Goal: Find contact information: Find contact information

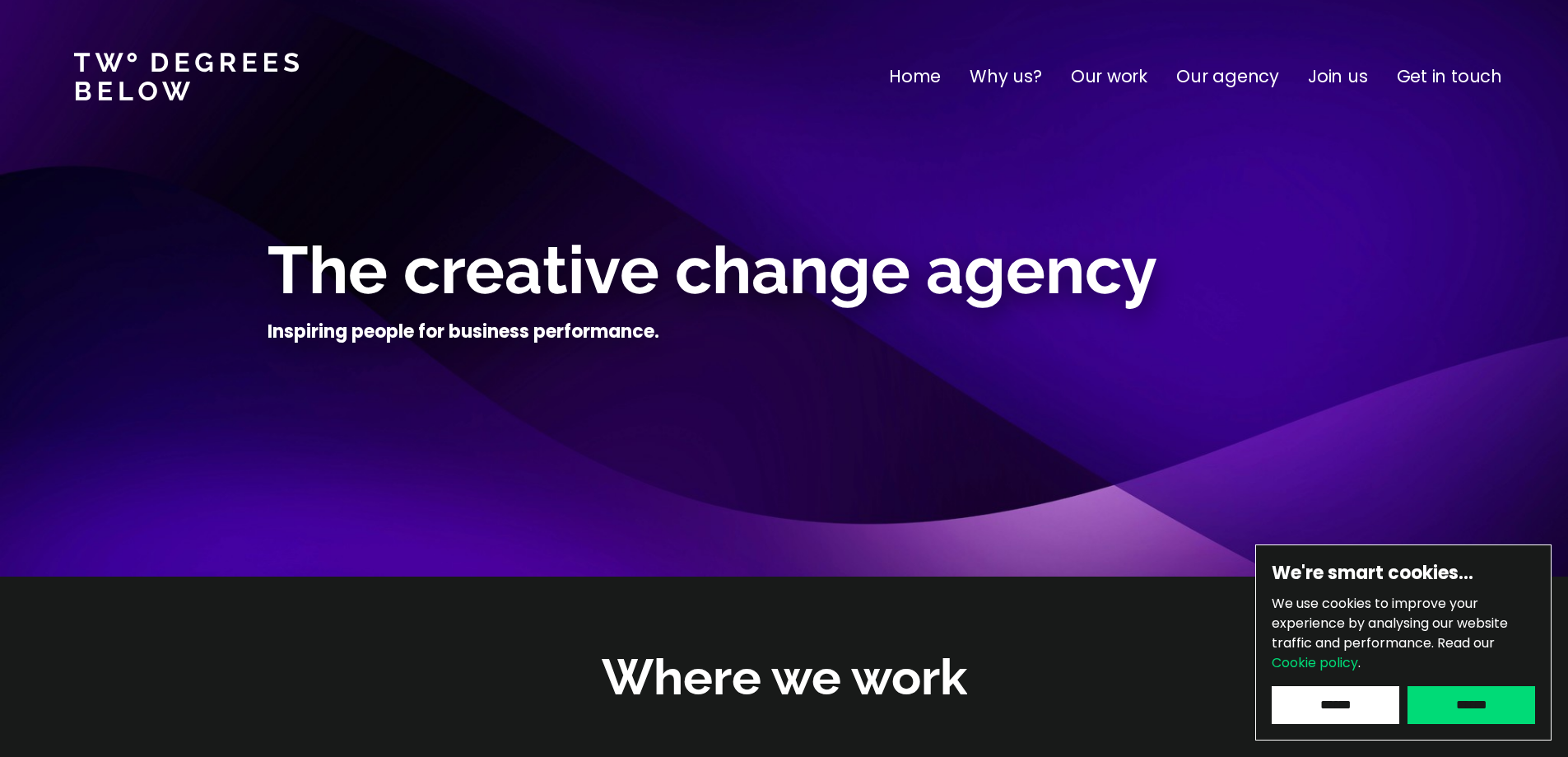
click at [1479, 695] on input "******" at bounding box center [1472, 705] width 127 height 37
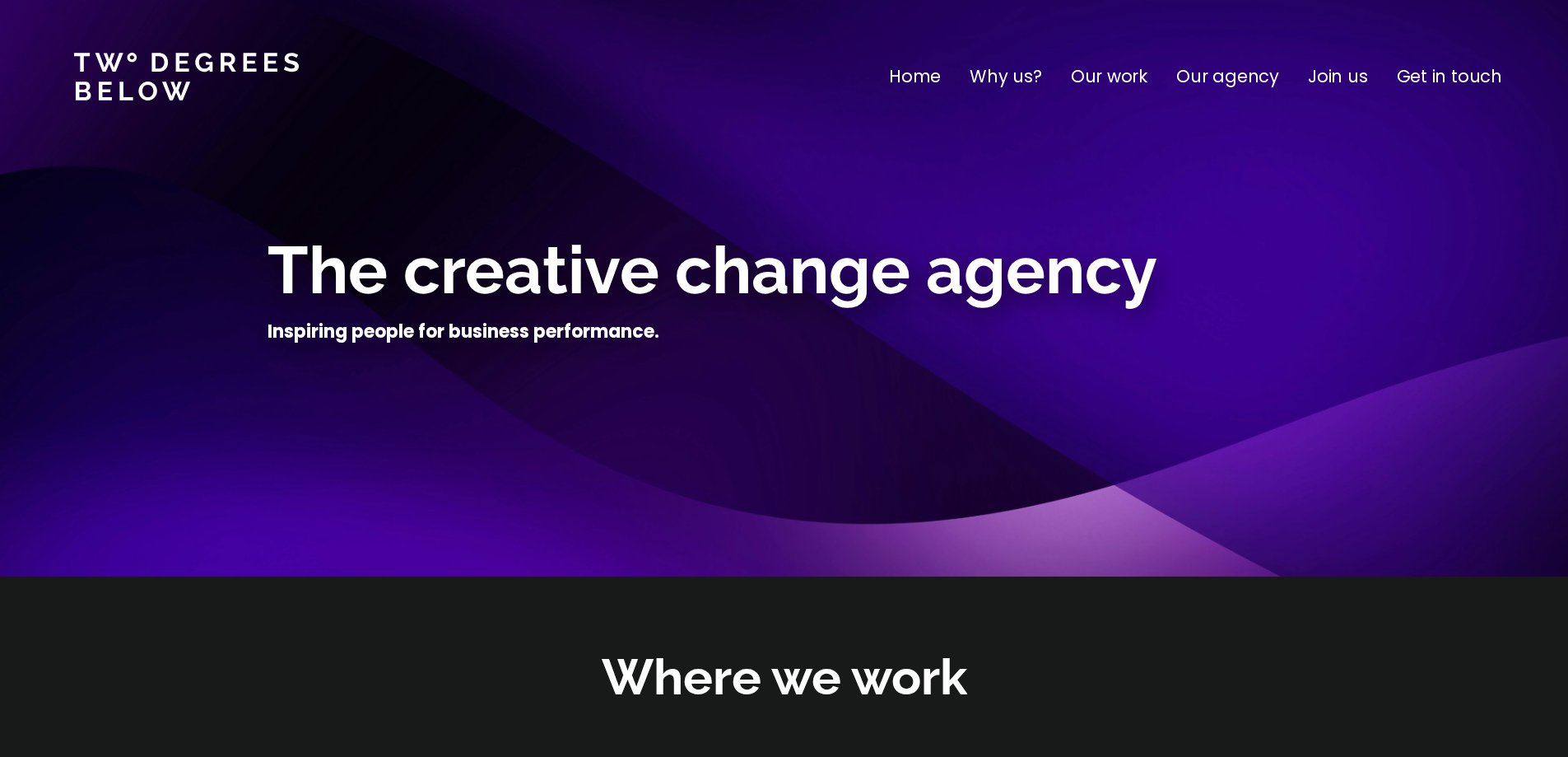
click at [1437, 72] on p "Get in touch" at bounding box center [1450, 77] width 106 height 26
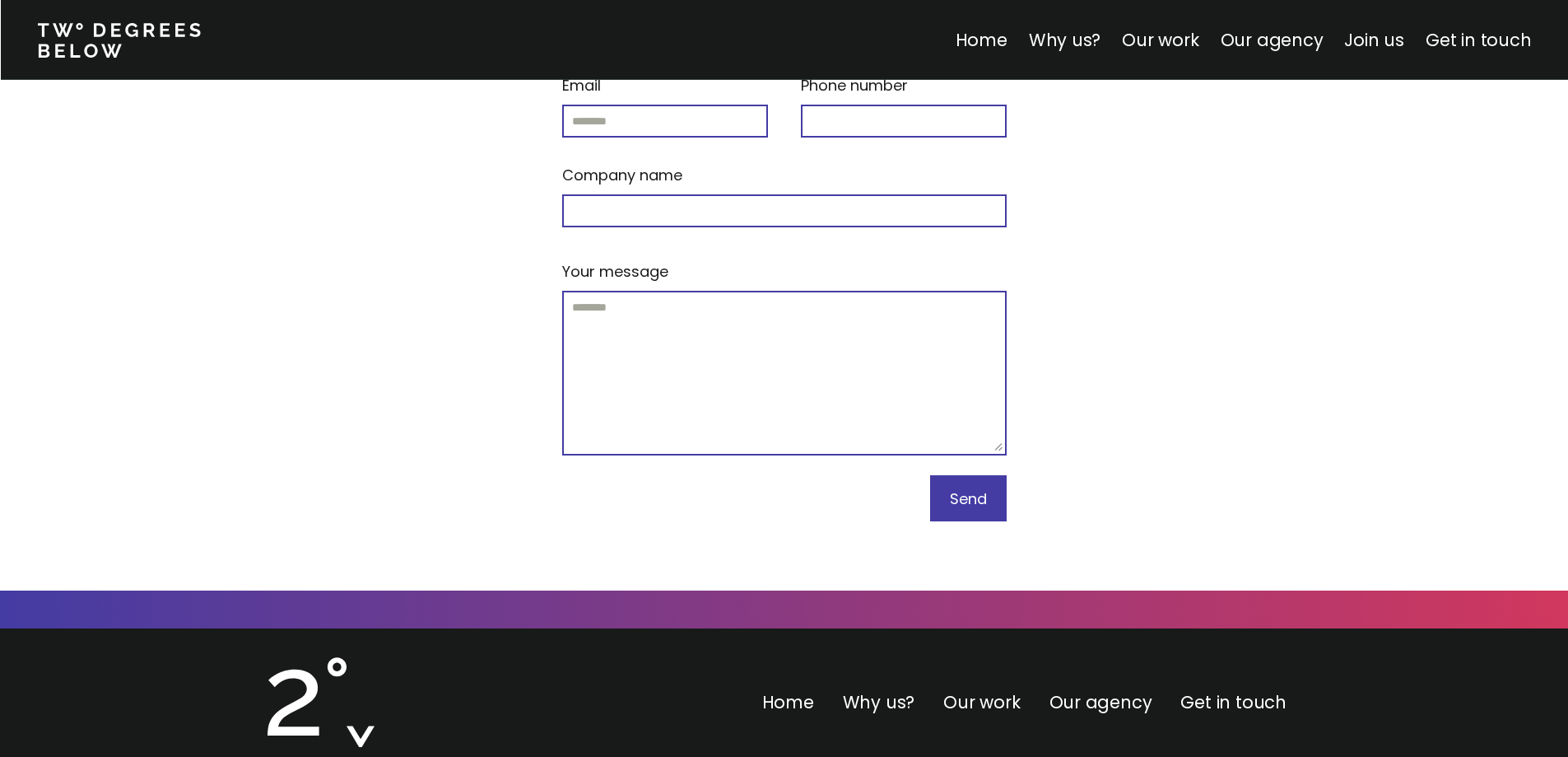
scroll to position [7033, 0]
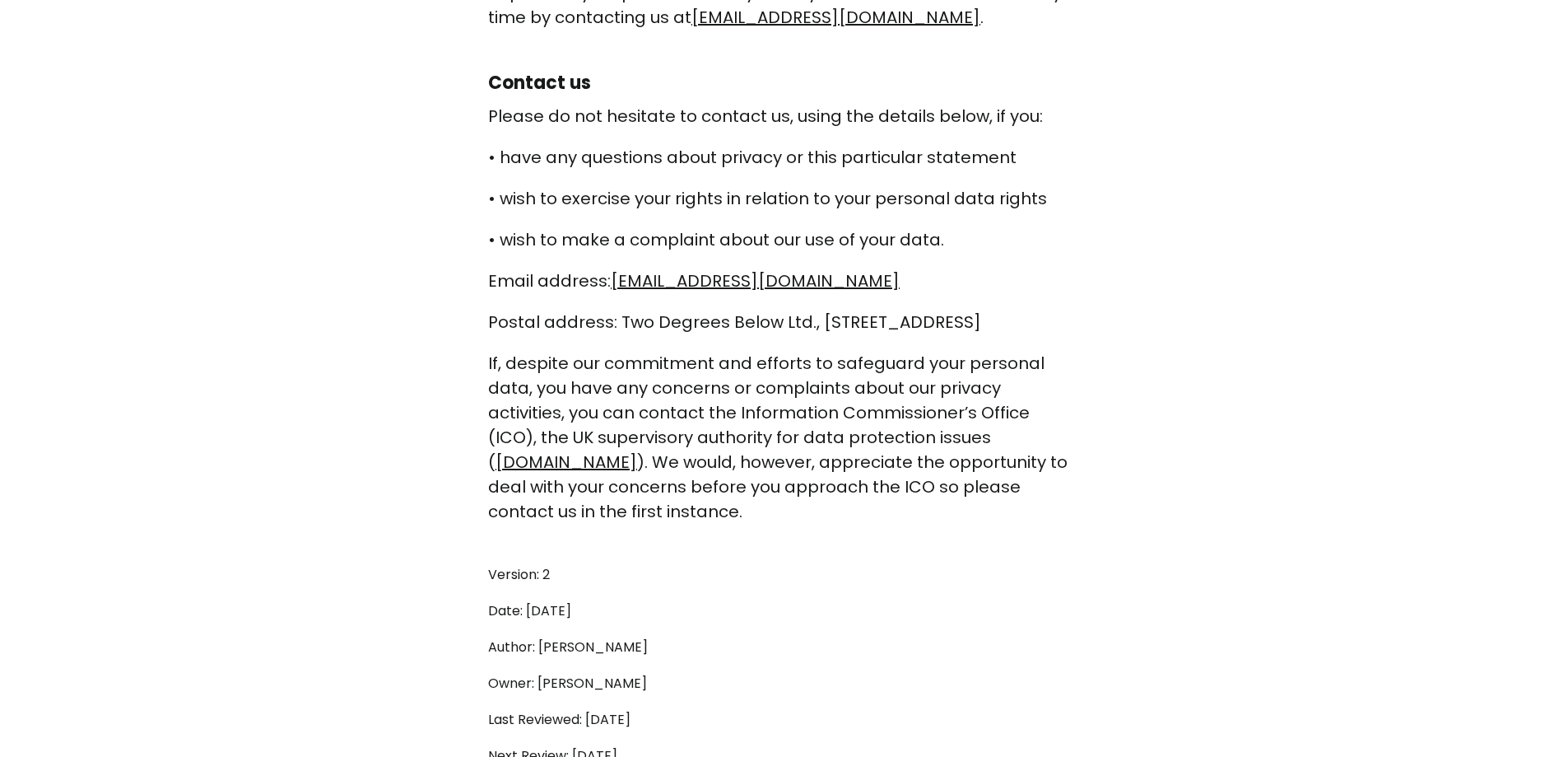
scroll to position [4446, 0]
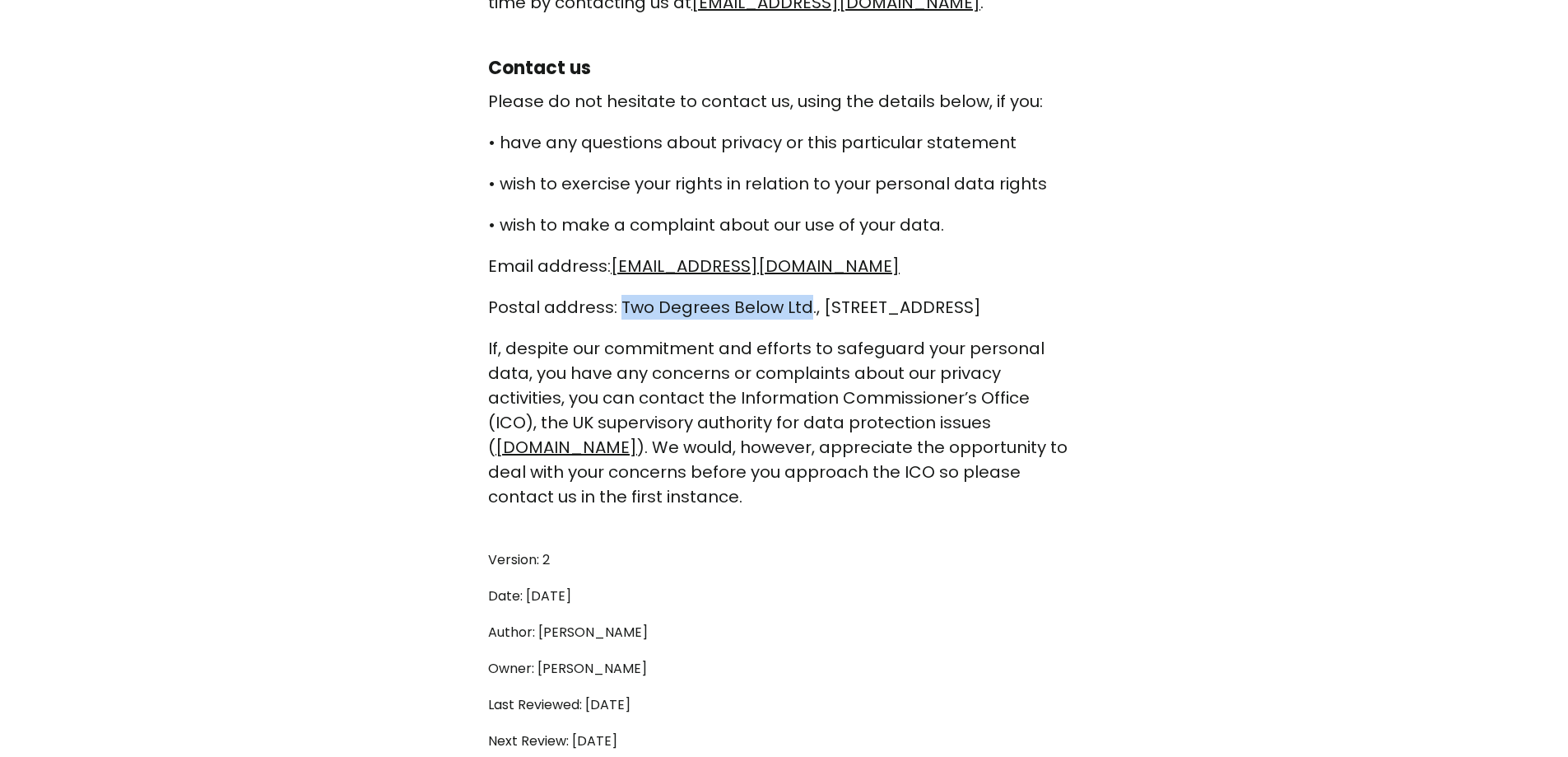
drag, startPoint x: 622, startPoint y: 333, endPoint x: 805, endPoint y: 332, distance: 183.0
click at [805, 319] on p "Postal address: Two Degrees Below Ltd., [STREET_ADDRESS]" at bounding box center [784, 307] width 592 height 24
copy p "Two Degrees Below Ltd"
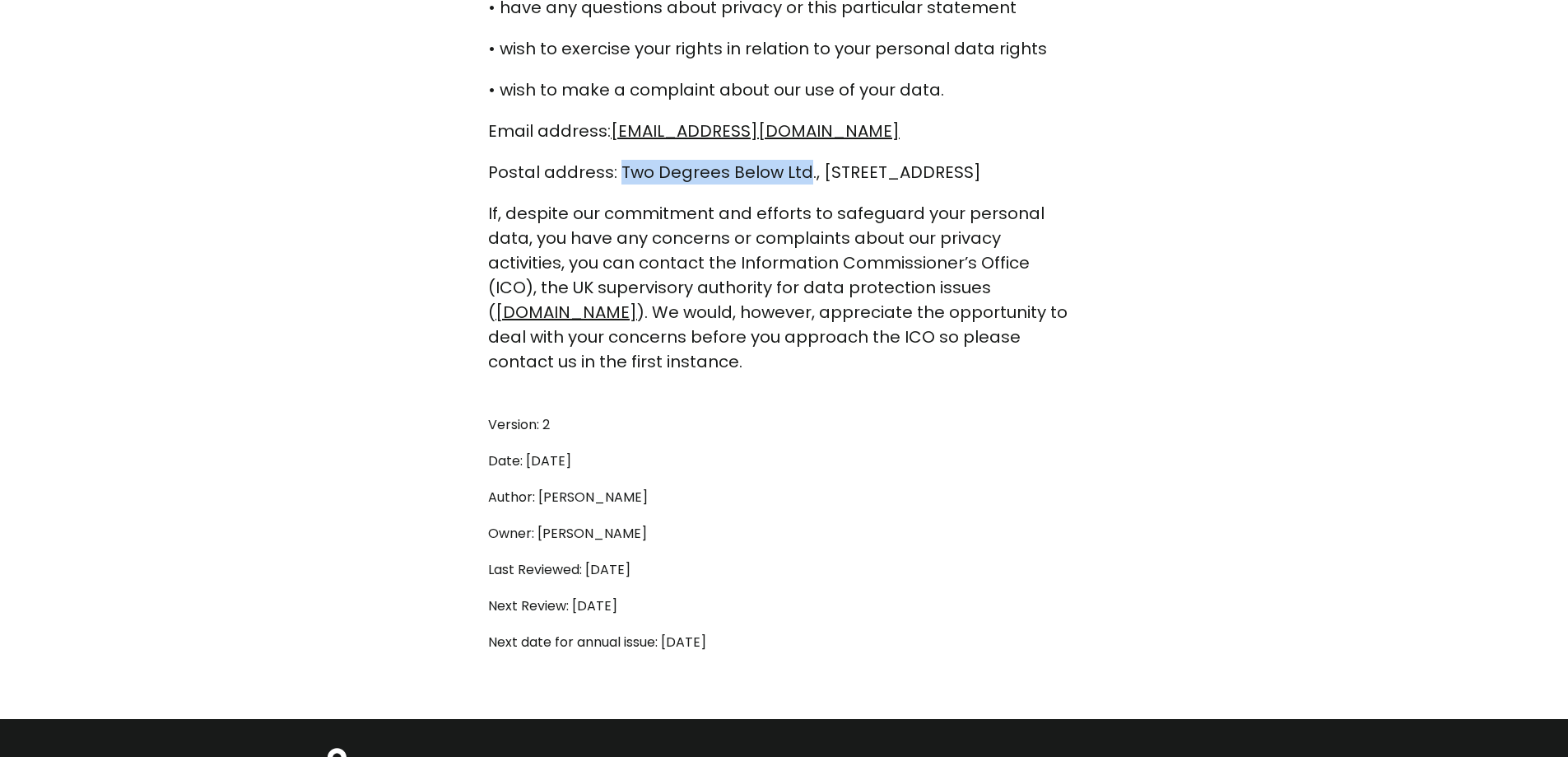
scroll to position [4611, 0]
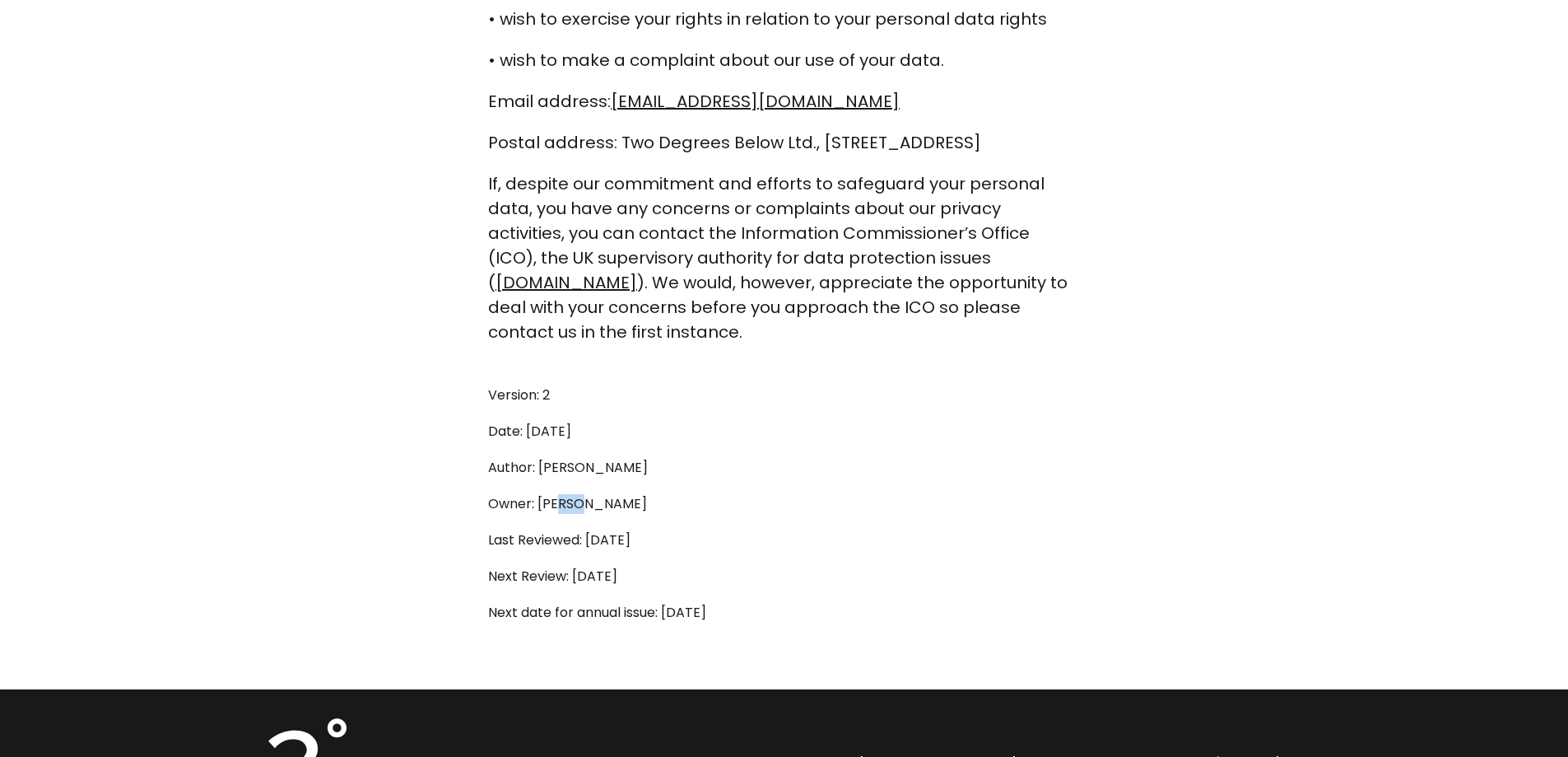
drag, startPoint x: 560, startPoint y: 532, endPoint x: 580, endPoint y: 527, distance: 20.6
click at [580, 513] on p "Owner: [PERSON_NAME]" at bounding box center [784, 503] width 592 height 20
click at [600, 513] on p "Owner: [PERSON_NAME]" at bounding box center [784, 503] width 592 height 20
